Goal: Task Accomplishment & Management: Use online tool/utility

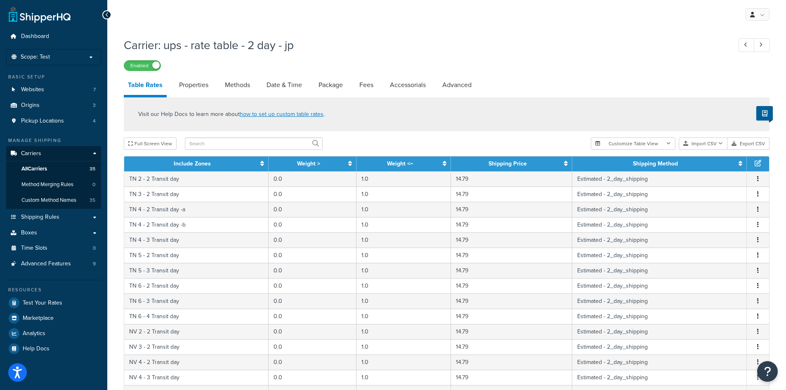
select select "25"
click at [79, 54] on p "Scope: Test" at bounding box center [53, 57] width 87 height 7
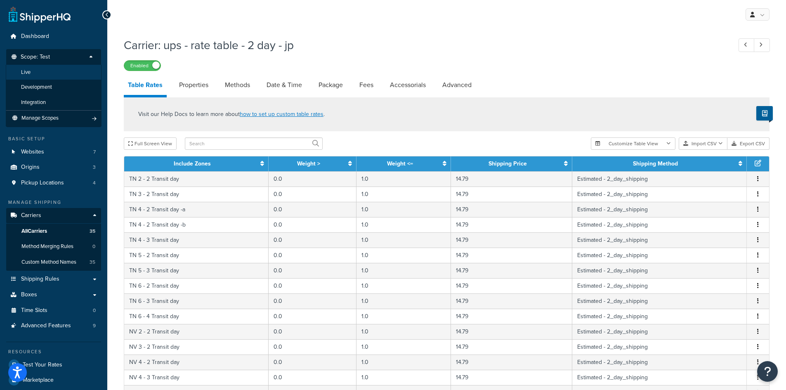
click at [47, 69] on li "Live" at bounding box center [54, 72] width 96 height 15
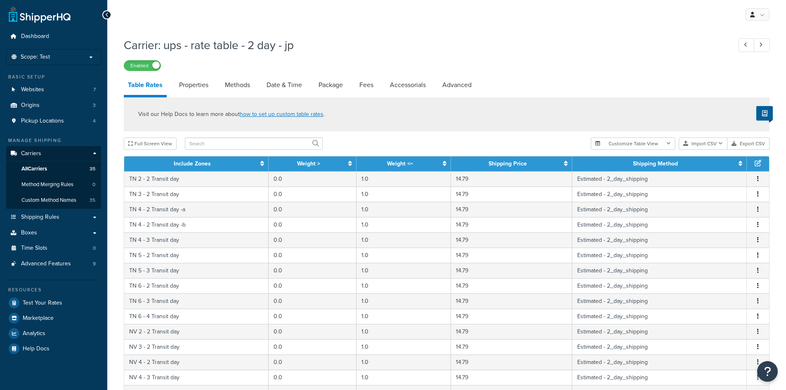
select select "25"
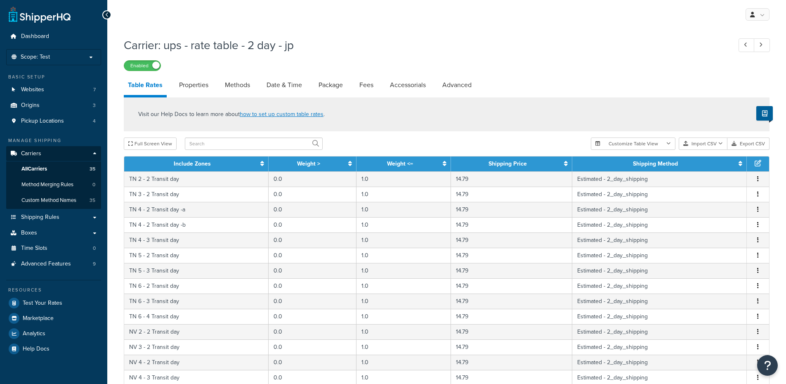
select select "25"
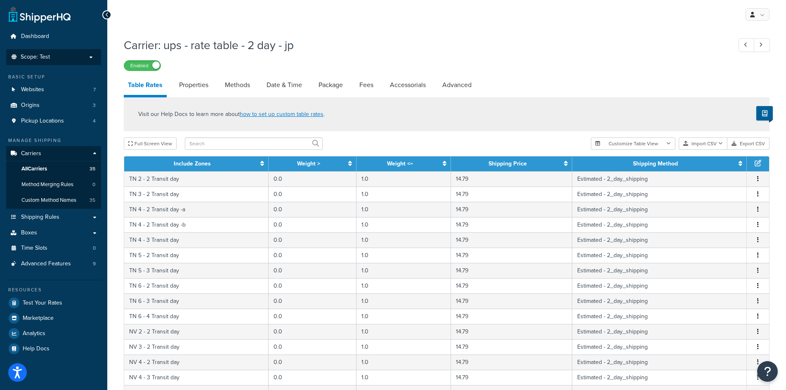
click at [54, 57] on p "Scope: Test" at bounding box center [53, 57] width 87 height 7
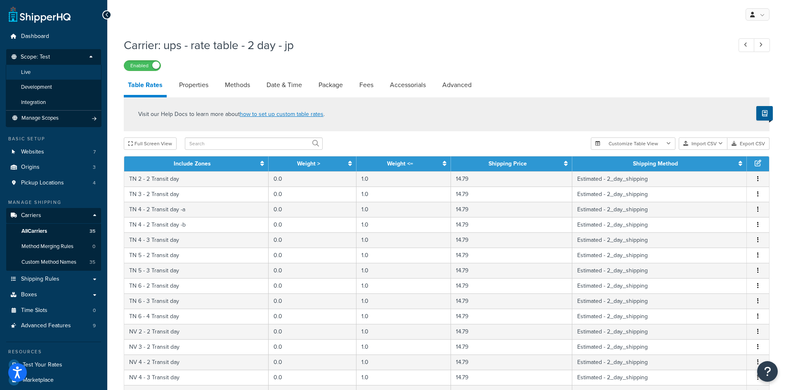
click at [45, 72] on li "Live" at bounding box center [54, 72] width 96 height 15
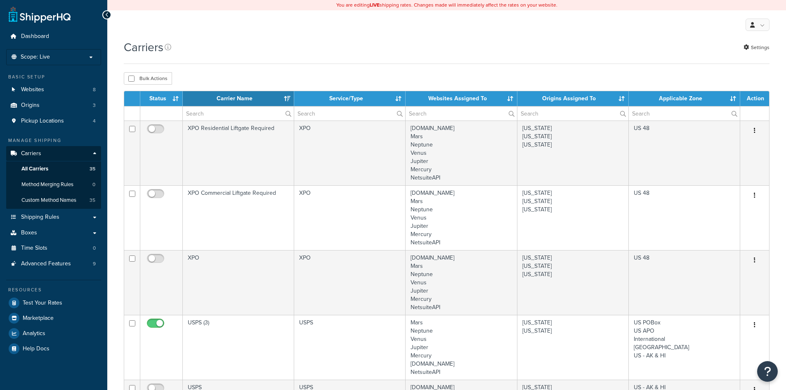
select select "15"
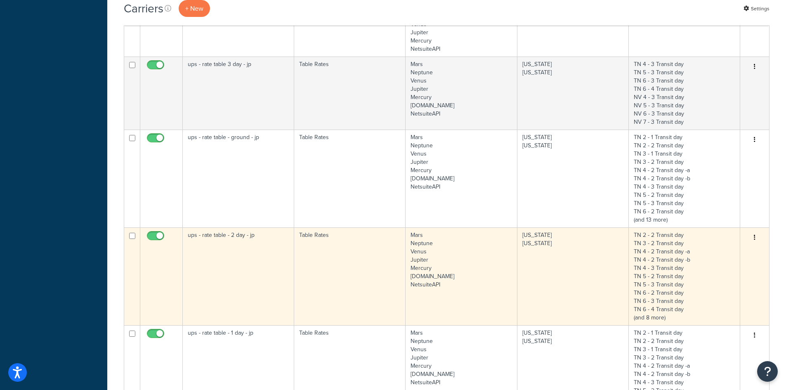
scroll to position [454, 0]
click at [237, 279] on td "ups - rate table - 2 day - jp" at bounding box center [238, 276] width 111 height 98
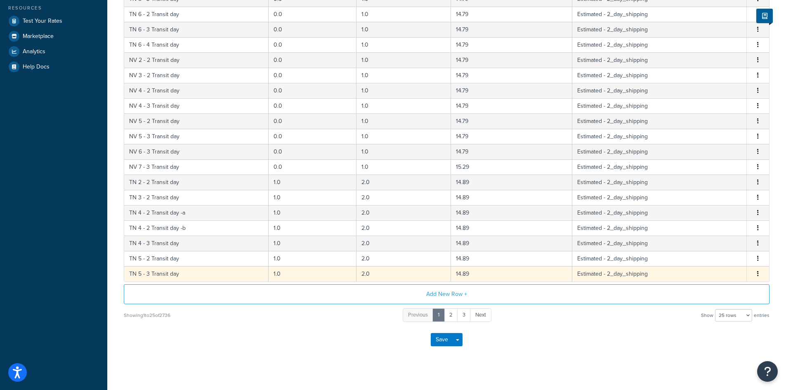
scroll to position [290, 0]
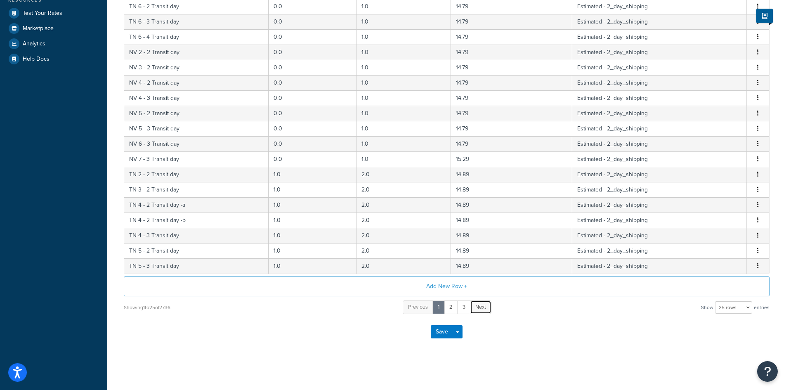
click at [477, 308] on span "Next" at bounding box center [480, 307] width 11 height 8
click at [483, 306] on span "Next" at bounding box center [486, 307] width 11 height 8
click at [483, 306] on link "Next" at bounding box center [492, 307] width 21 height 14
click at [483, 306] on link "Next" at bounding box center [493, 307] width 21 height 14
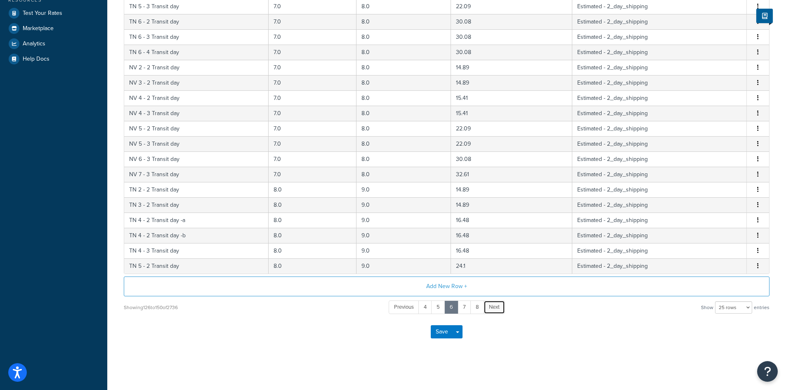
click at [485, 306] on link "Next" at bounding box center [493, 307] width 21 height 14
click at [485, 306] on link "Next" at bounding box center [494, 307] width 21 height 14
click at [485, 306] on link "Next" at bounding box center [495, 307] width 21 height 14
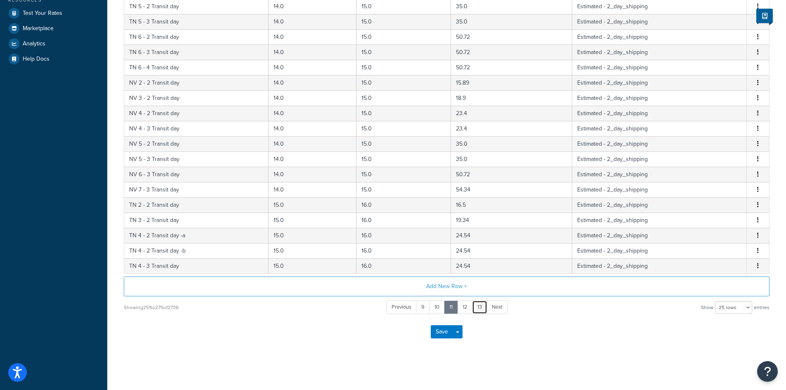
click at [485, 306] on link "13" at bounding box center [479, 307] width 15 height 14
click at [485, 306] on link "15" at bounding box center [480, 307] width 16 height 14
click at [485, 306] on link "17" at bounding box center [480, 307] width 15 height 14
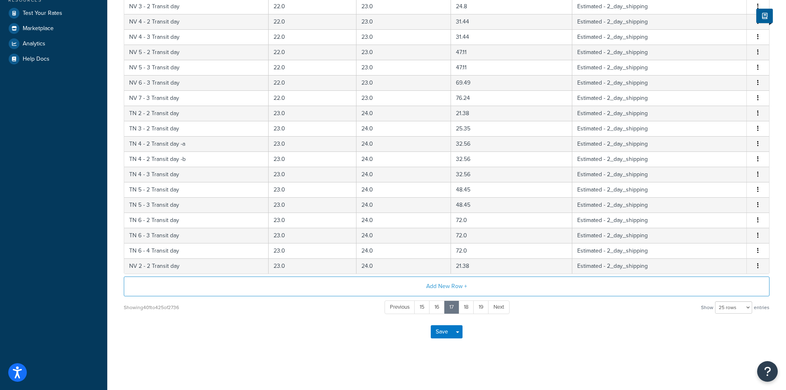
click at [485, 306] on link "19" at bounding box center [481, 307] width 16 height 14
click at [491, 306] on link "Next" at bounding box center [499, 307] width 21 height 14
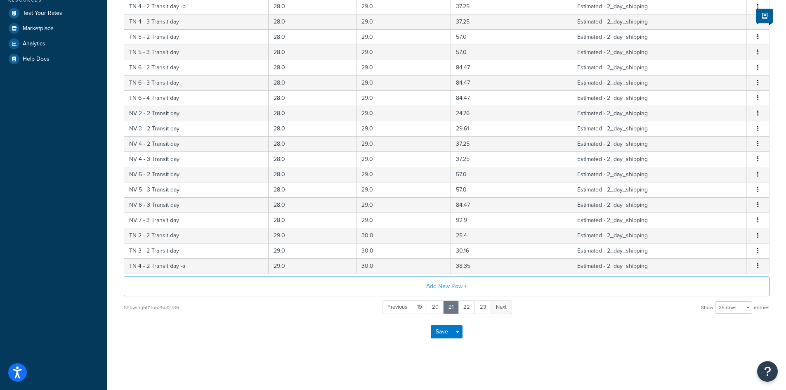
click at [492, 306] on link "Next" at bounding box center [500, 307] width 21 height 14
click at [492, 306] on link "Next" at bounding box center [501, 307] width 21 height 14
click at [492, 306] on link "Next" at bounding box center [502, 307] width 21 height 14
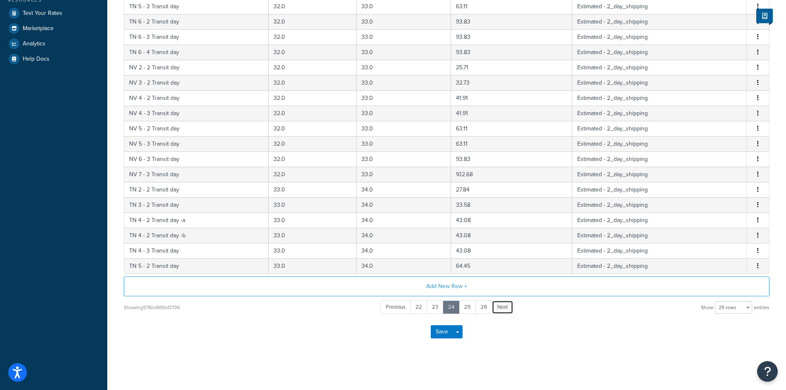
click at [492, 306] on link "Next" at bounding box center [502, 307] width 21 height 14
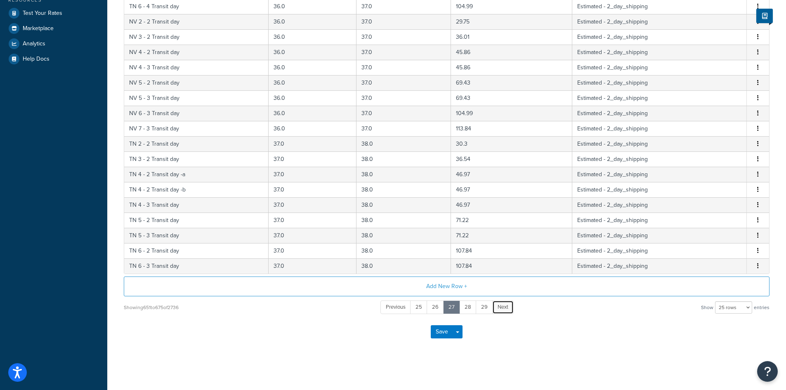
click at [492, 306] on link "Next" at bounding box center [502, 307] width 21 height 14
click at [494, 306] on link "Next" at bounding box center [501, 307] width 21 height 14
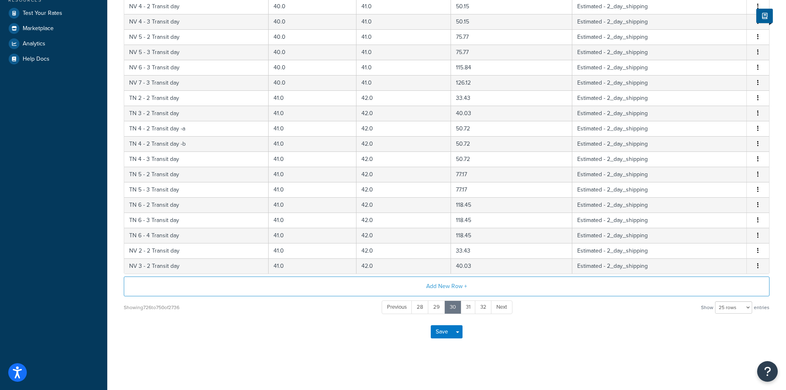
click at [494, 306] on link "Next" at bounding box center [501, 307] width 21 height 14
click at [494, 306] on link "Next" at bounding box center [500, 307] width 21 height 14
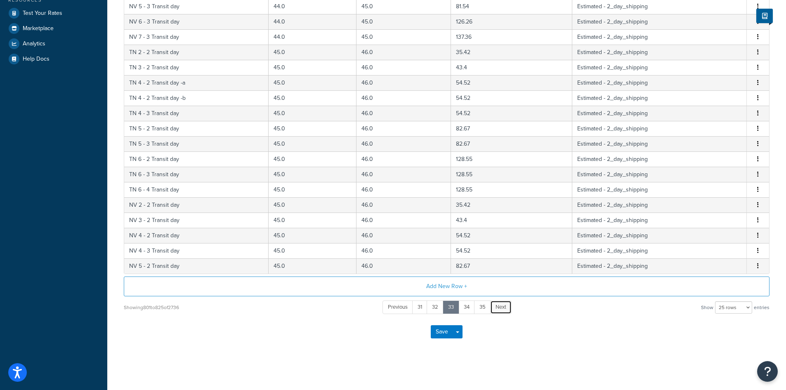
click at [494, 306] on link "Next" at bounding box center [500, 307] width 21 height 14
click at [494, 306] on link "Next" at bounding box center [501, 307] width 21 height 14
click at [494, 306] on link "Next" at bounding box center [500, 307] width 21 height 14
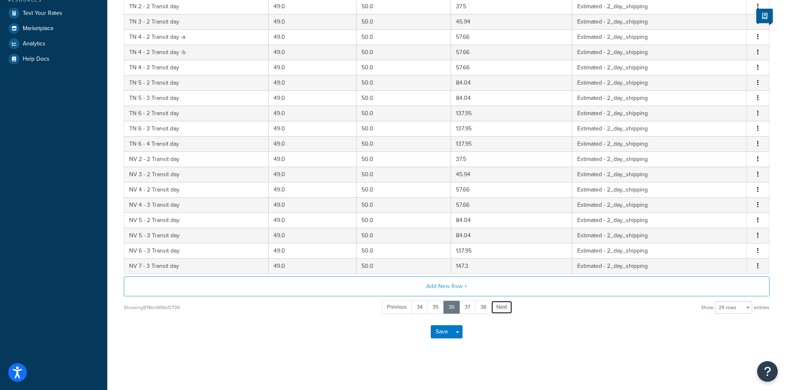
click at [494, 306] on link "Next" at bounding box center [501, 307] width 21 height 14
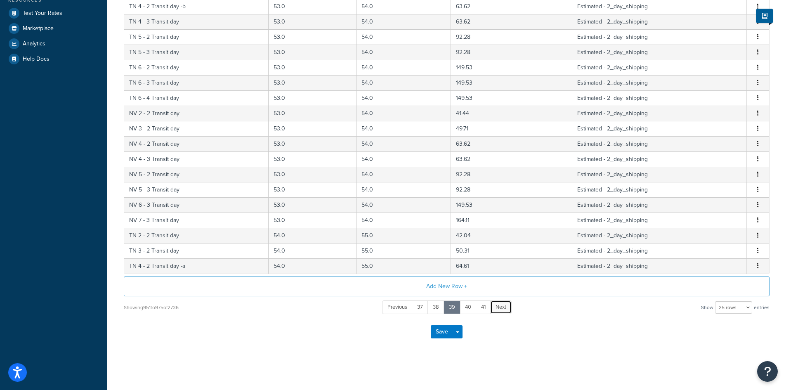
click at [494, 306] on link "Next" at bounding box center [500, 307] width 21 height 14
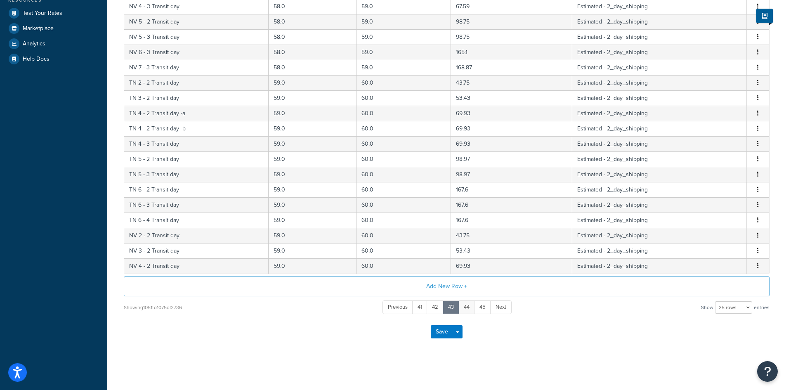
click at [485, 306] on link "45" at bounding box center [482, 307] width 17 height 14
click at [503, 306] on span "Next" at bounding box center [501, 307] width 11 height 8
click at [486, 308] on link "48" at bounding box center [483, 307] width 17 height 14
click at [502, 306] on span "Next" at bounding box center [502, 307] width 11 height 8
click at [486, 307] on link "51" at bounding box center [483, 307] width 16 height 14
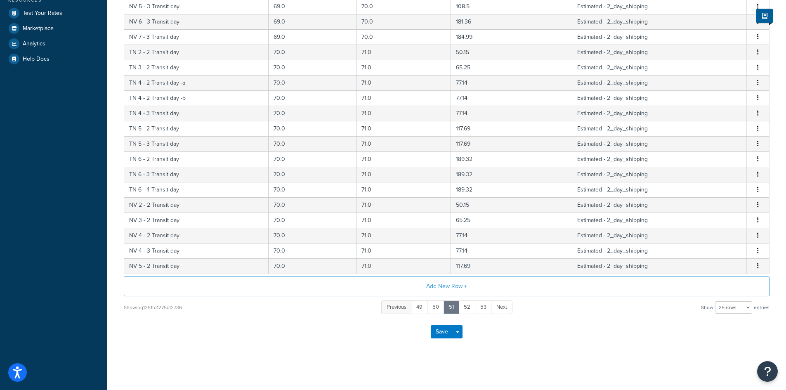
click at [502, 306] on span "Next" at bounding box center [501, 307] width 11 height 8
click at [504, 306] on ul "Previous 50 51 52 53 54 Next" at bounding box center [446, 307] width 131 height 14
click at [486, 306] on link "56" at bounding box center [483, 307] width 17 height 14
click at [506, 306] on ul "Previous 52 53 54 55 56 Next" at bounding box center [446, 307] width 132 height 14
click at [482, 305] on link "58" at bounding box center [483, 307] width 17 height 14
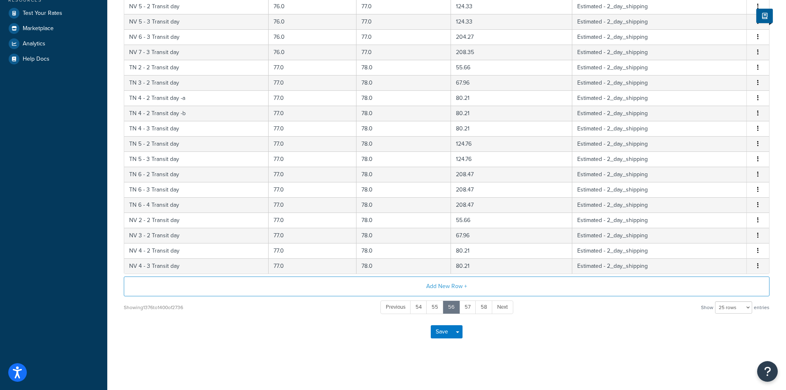
click at [513, 305] on div "Showing 1376 to 1400 of 2736 Previous 54 55 56 57 58 Next Show 10 rows 15 rows …" at bounding box center [446, 306] width 645 height 15
click at [491, 306] on link "60" at bounding box center [483, 307] width 17 height 14
click at [742, 309] on select "10 rows 15 rows 25 rows 50 rows 100 rows 1000 rows" at bounding box center [733, 307] width 37 height 12
select select "1000"
click at [715, 301] on select "10 rows 15 rows 25 rows 50 rows 100 rows 1000 rows" at bounding box center [733, 307] width 37 height 12
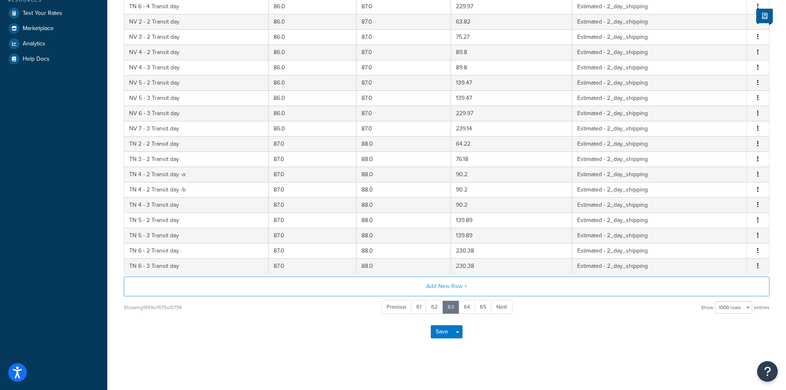
scroll to position [0, 0]
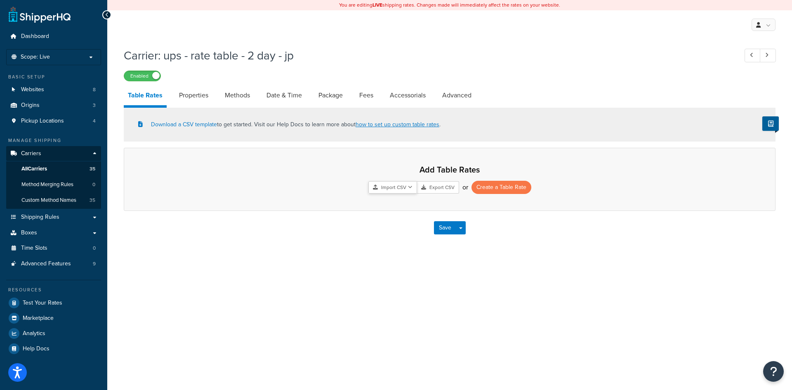
click at [401, 190] on button "Import CSV" at bounding box center [392, 187] width 49 height 12
click at [402, 193] on div "Import CSV Import and Replace Import and Append Export CSV or" at bounding box center [419, 187] width 103 height 12
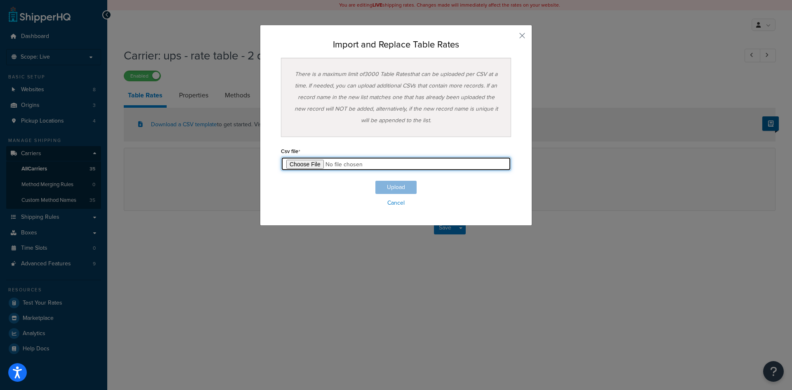
click at [310, 165] on input "file" at bounding box center [396, 164] width 230 height 14
type input "C:\fakepath\2dE Table Rate Export-2025-09-04 - Table Rate Export-2025-09-04 024…"
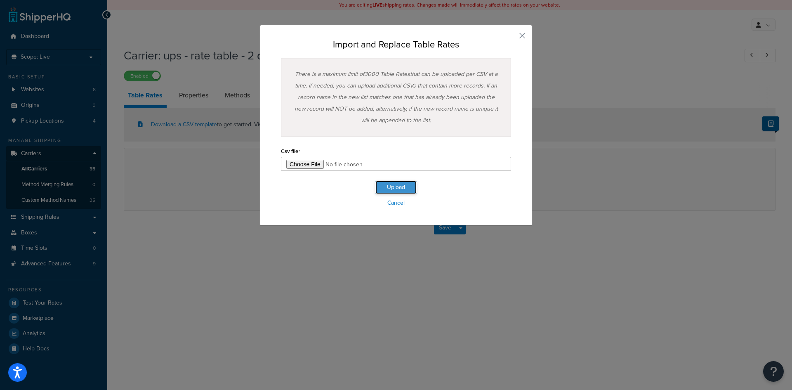
click at [395, 187] on button "Upload" at bounding box center [395, 187] width 41 height 13
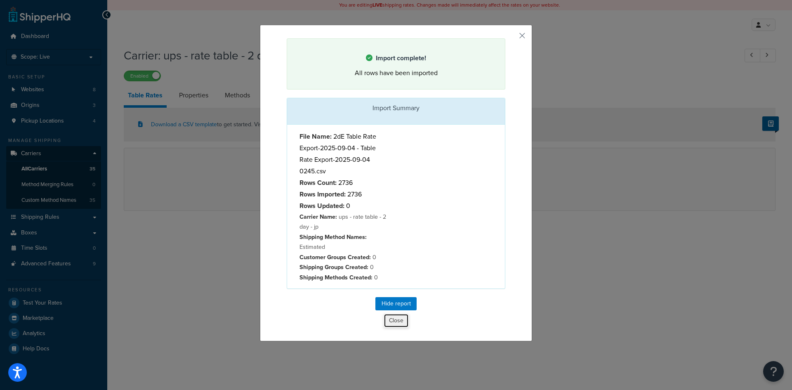
click at [394, 318] on button "Close" at bounding box center [396, 320] width 25 height 14
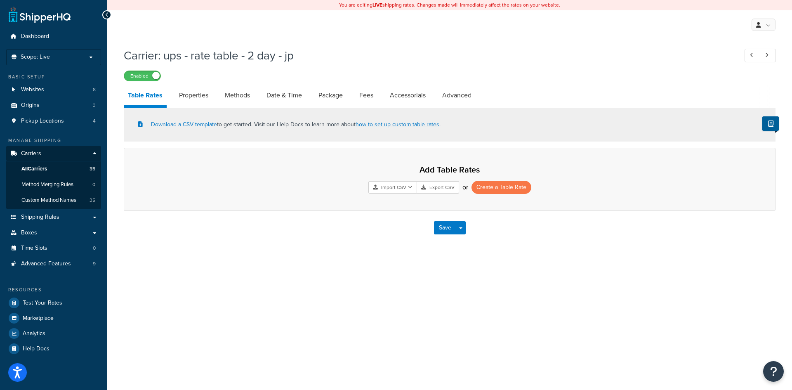
click at [151, 94] on link "Table Rates" at bounding box center [145, 96] width 43 height 22
click at [197, 92] on link "Properties" at bounding box center [194, 95] width 38 height 20
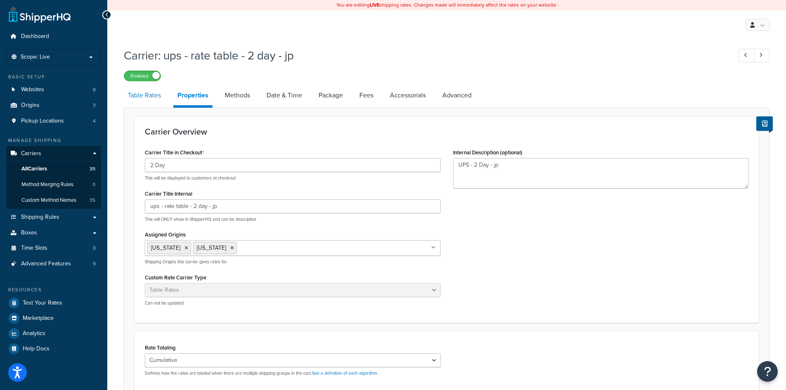
click at [154, 96] on link "Table Rates" at bounding box center [144, 95] width 41 height 20
select select "25"
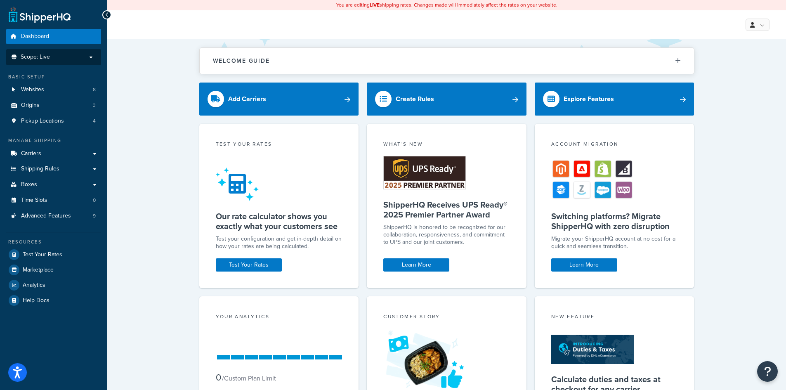
click at [61, 58] on p "Scope: Live" at bounding box center [53, 57] width 87 height 7
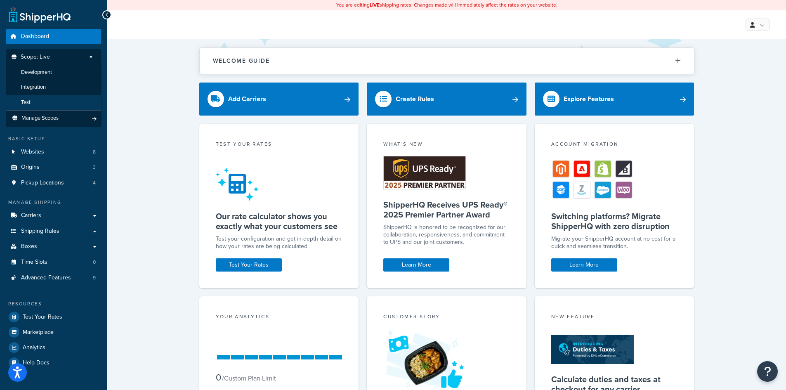
click at [52, 99] on li "Test" at bounding box center [54, 102] width 96 height 15
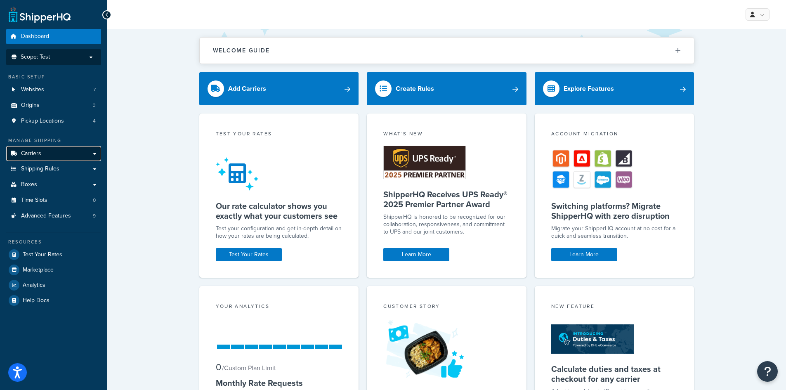
click at [40, 152] on span "Carriers" at bounding box center [31, 153] width 20 height 7
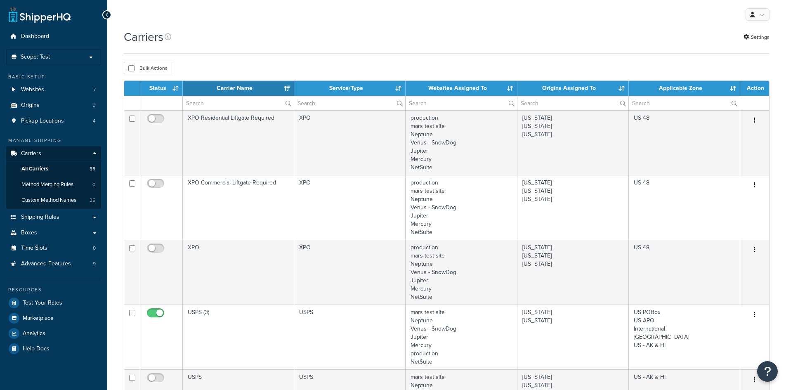
select select "15"
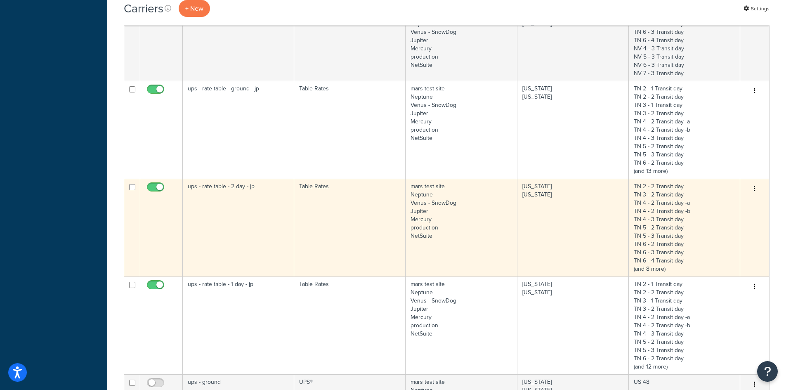
scroll to position [495, 0]
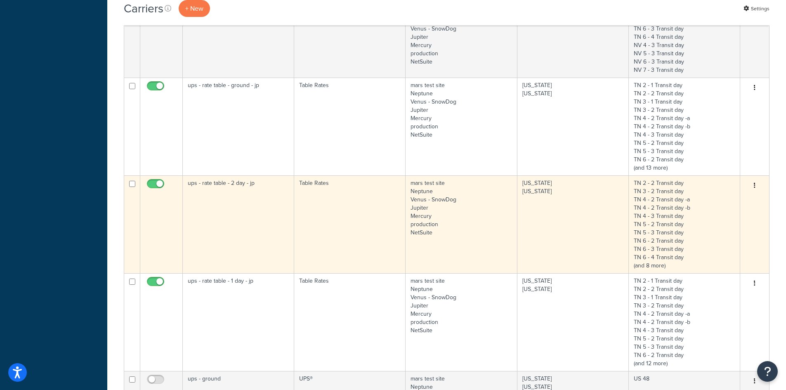
click at [238, 216] on td "ups - rate table - 2 day - jp" at bounding box center [238, 224] width 111 height 98
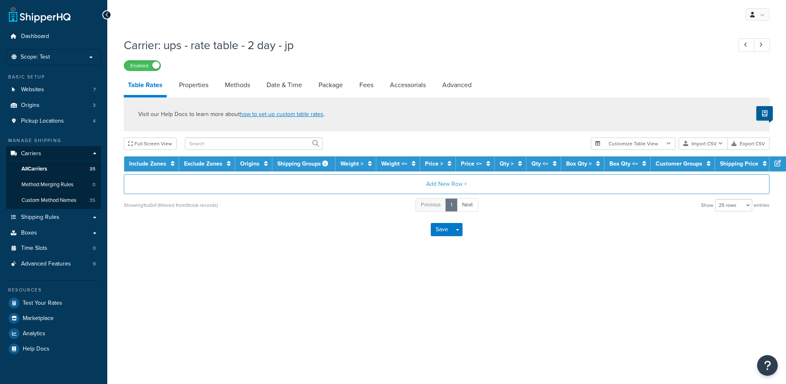
select select "25"
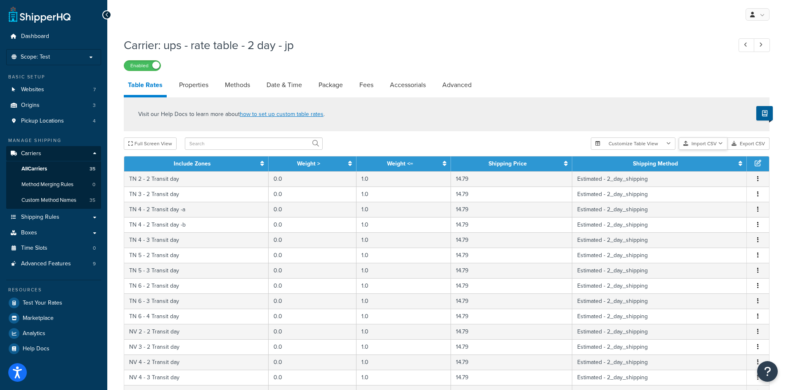
click at [706, 143] on button "Import CSV" at bounding box center [702, 143] width 49 height 12
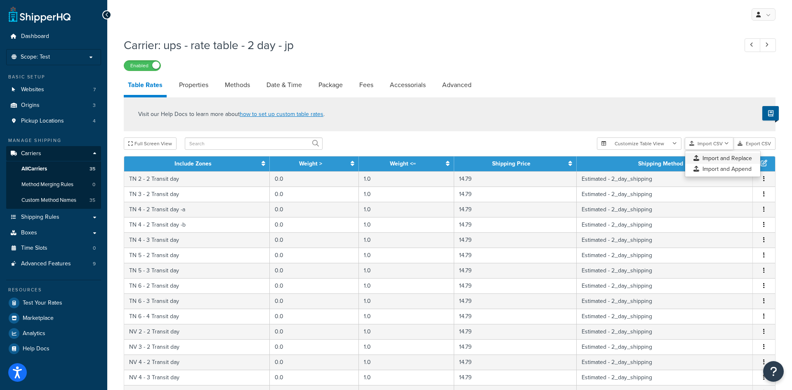
click at [709, 150] on div "Customize Table View Show all columns Show selected columns Import CSV Import a…" at bounding box center [686, 143] width 179 height 12
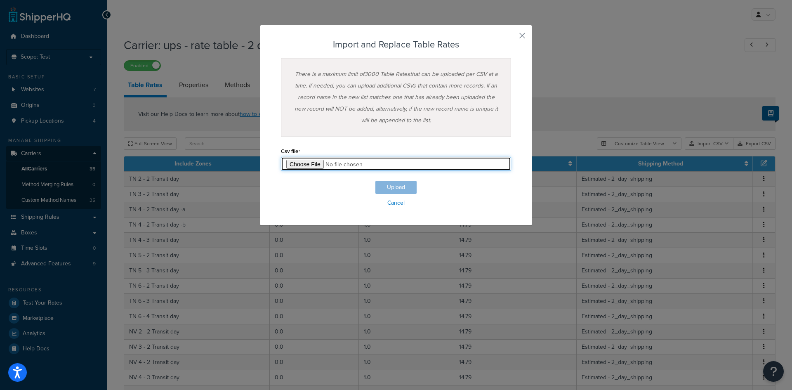
click at [297, 162] on input "file" at bounding box center [396, 164] width 230 height 14
type input "C:\fakepath\2dE Table Rate Export-2025-09-04 - Table Rate Export-2025-09-04 024…"
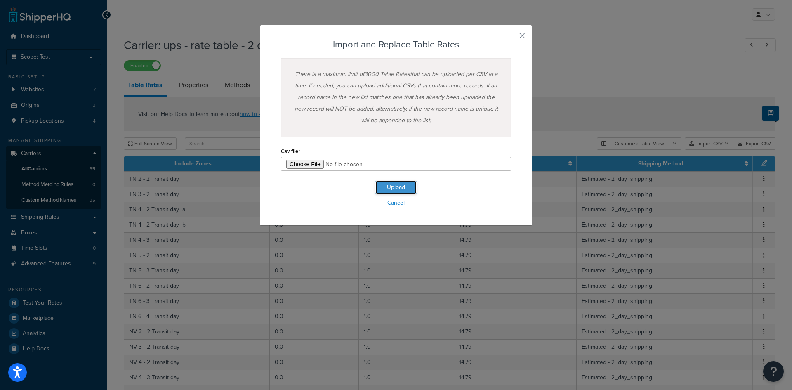
click at [385, 186] on button "Upload" at bounding box center [395, 187] width 41 height 13
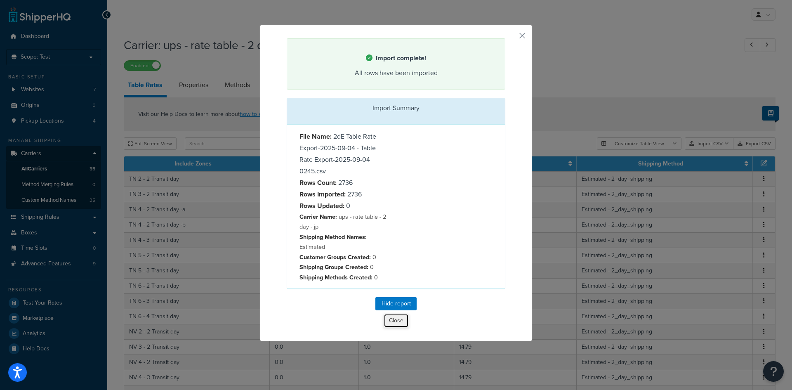
click at [397, 324] on button "Close" at bounding box center [396, 320] width 25 height 14
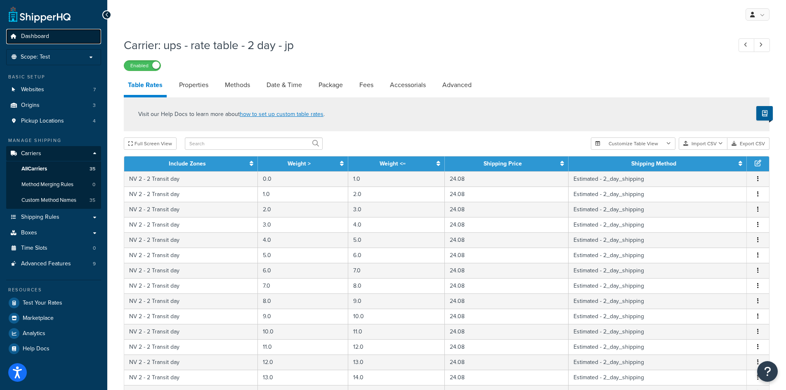
click at [52, 37] on link "Dashboard" at bounding box center [53, 36] width 95 height 15
